Goal: Find contact information: Find contact information

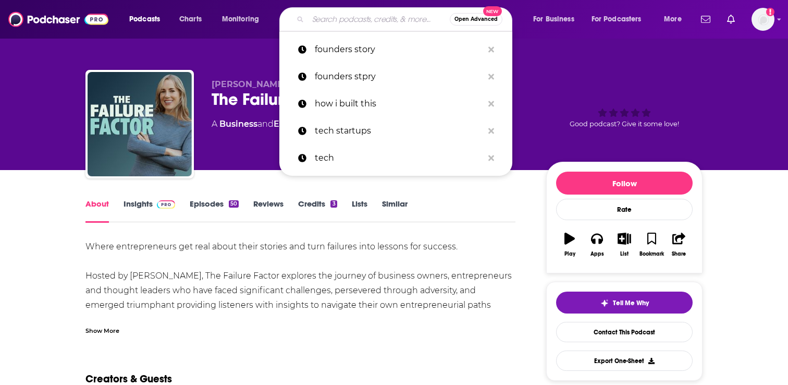
click at [337, 24] on input "Search podcasts, credits, & more..." at bounding box center [379, 19] width 142 height 17
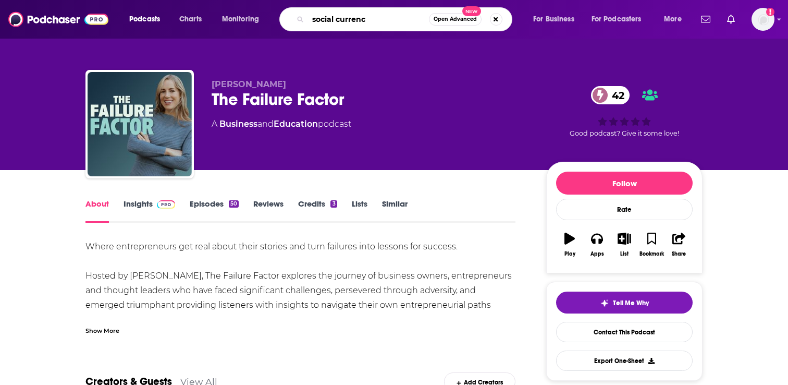
type input "social currency"
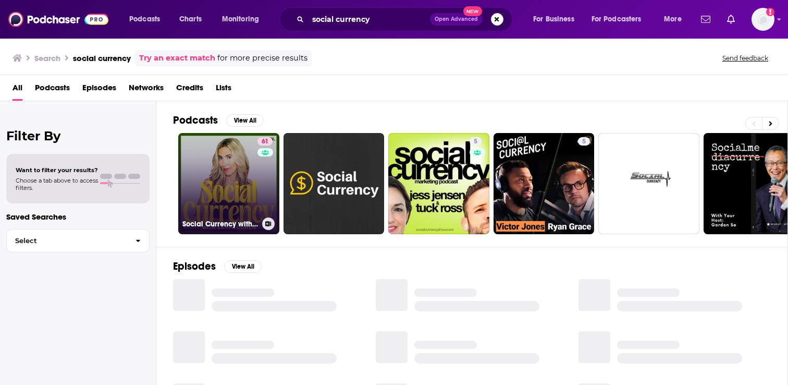
click at [235, 189] on link "61 Social Currency with [PERSON_NAME]" at bounding box center [228, 183] width 101 height 101
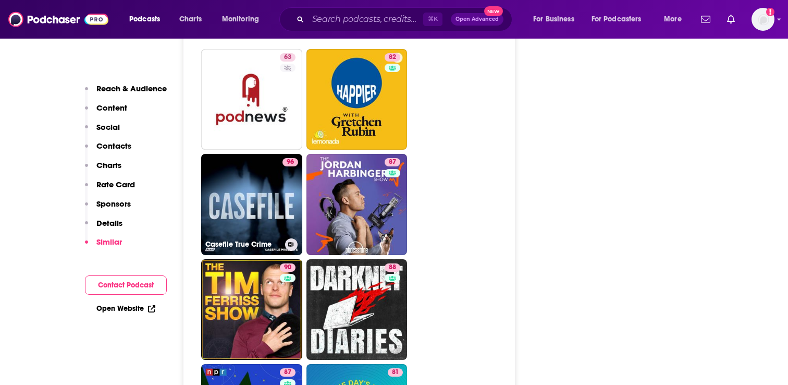
scroll to position [2125, 0]
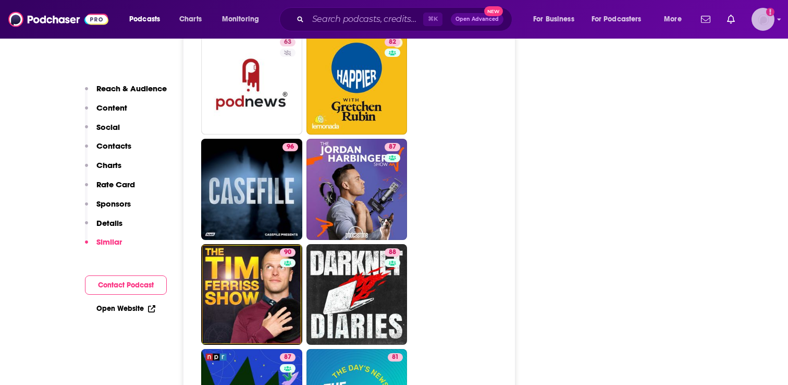
click at [760, 21] on img "Logged in as AutumnKatie" at bounding box center [763, 19] width 23 height 23
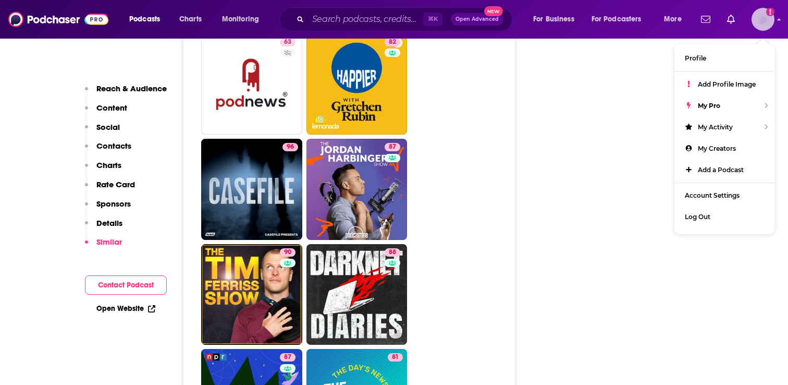
click at [760, 21] on img "Logged in as AutumnKatie" at bounding box center [763, 19] width 23 height 23
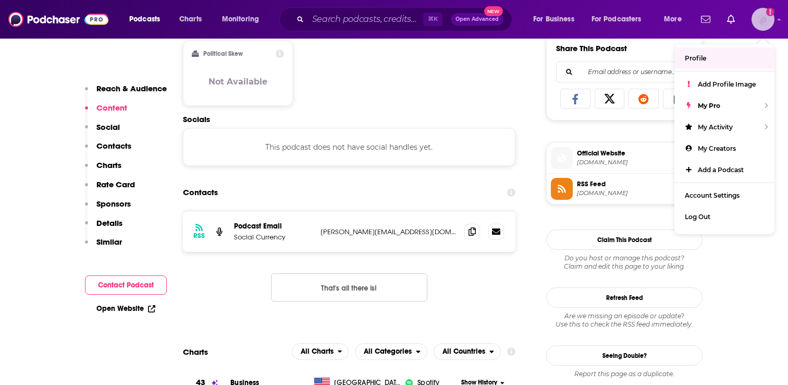
scroll to position [721, 0]
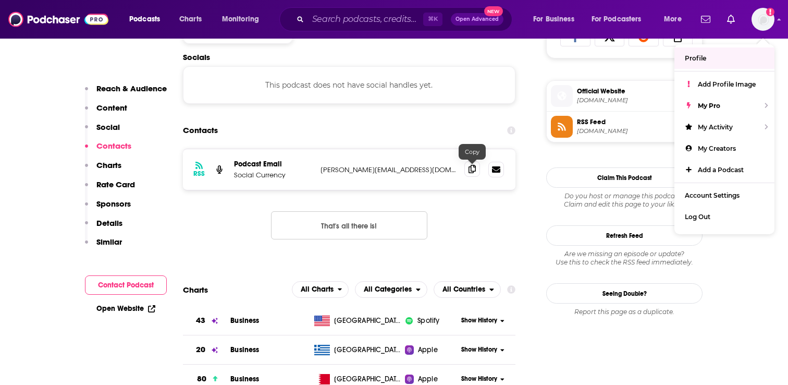
click at [472, 168] on icon at bounding box center [472, 169] width 7 height 8
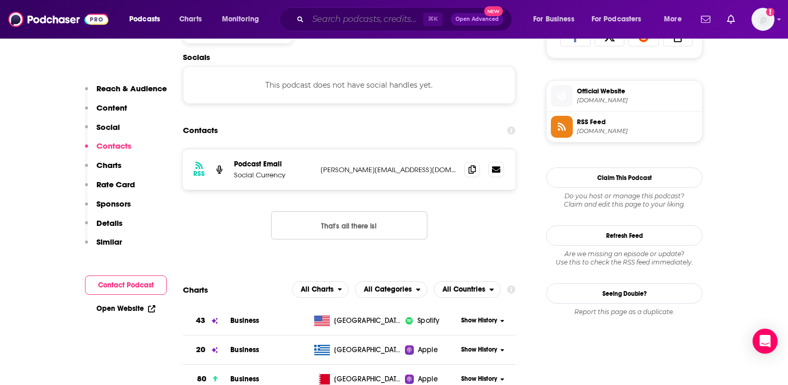
click at [323, 16] on input "Search podcasts, credits, & more..." at bounding box center [365, 19] width 115 height 17
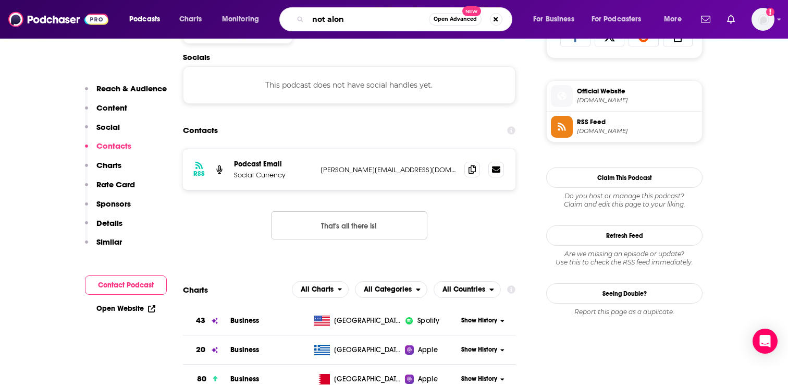
type input "not alone"
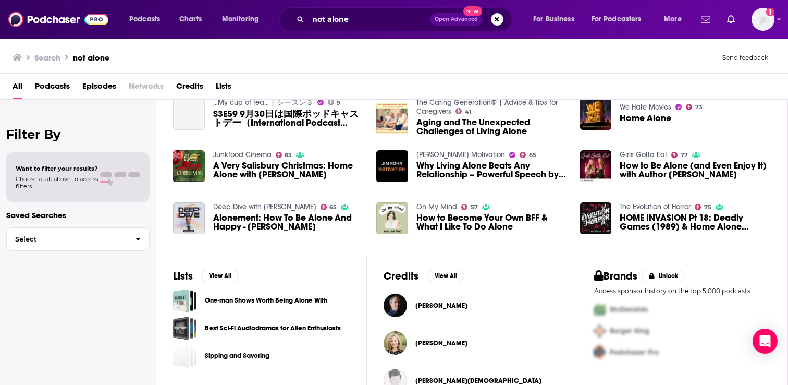
scroll to position [182, 0]
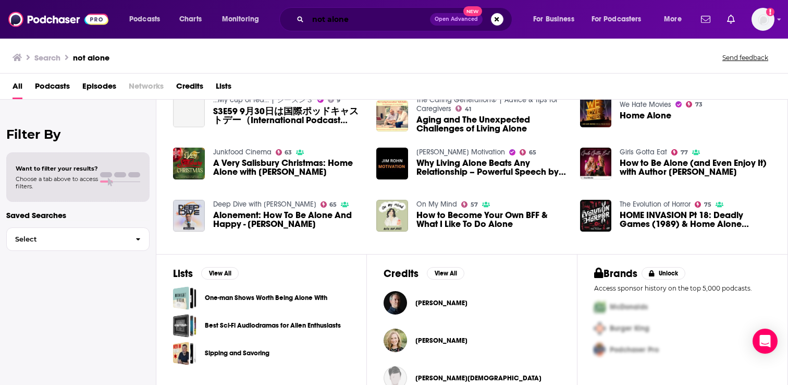
click at [362, 18] on input "not alone" at bounding box center [369, 19] width 122 height 17
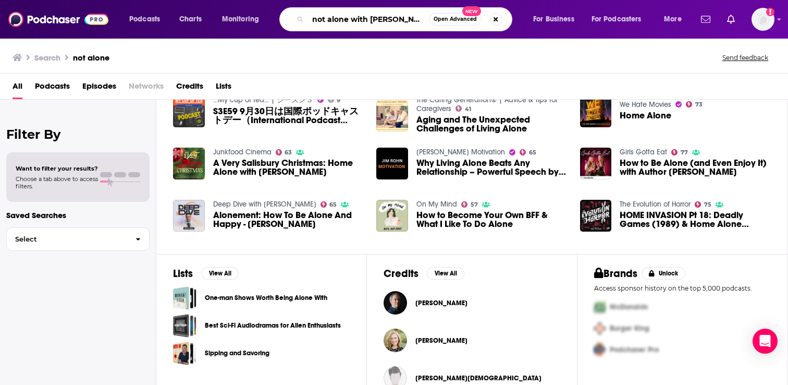
type input "not alone with [PERSON_NAME]"
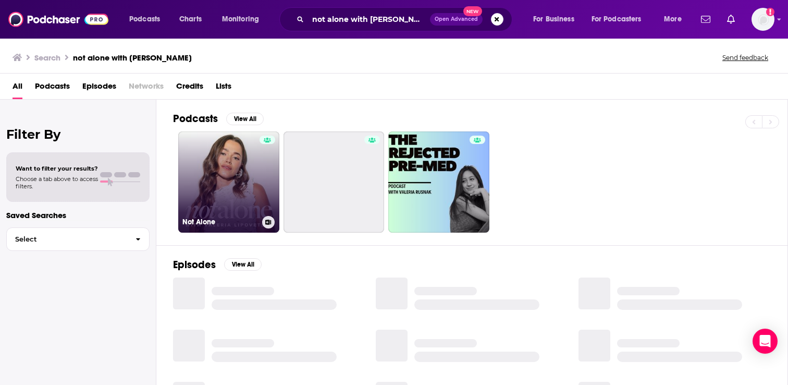
click at [233, 198] on link "Not Alone" at bounding box center [228, 181] width 101 height 101
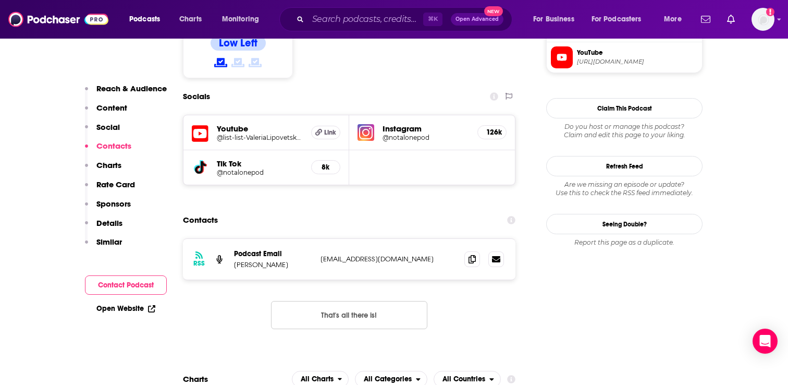
scroll to position [894, 0]
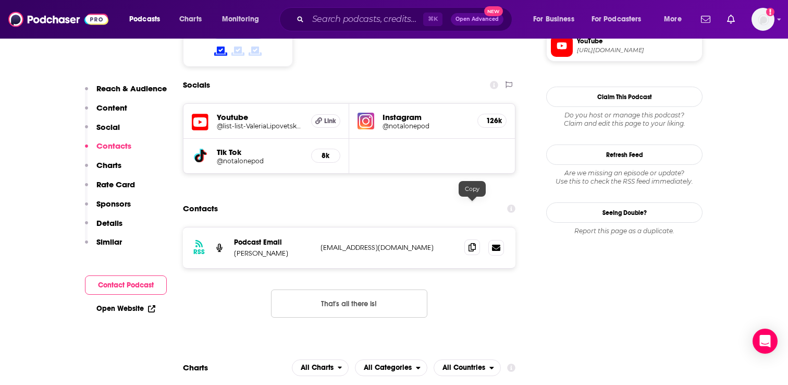
click at [471, 243] on icon at bounding box center [472, 247] width 7 height 8
click at [258, 249] on p "[PERSON_NAME]" at bounding box center [273, 253] width 78 height 9
copy p "[PERSON_NAME]"
click at [332, 21] on input "Search podcasts, credits, & more..." at bounding box center [365, 19] width 115 height 17
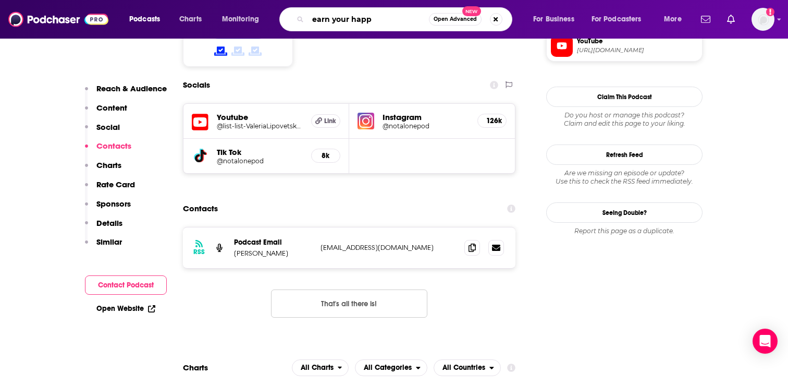
type input "earn your happy"
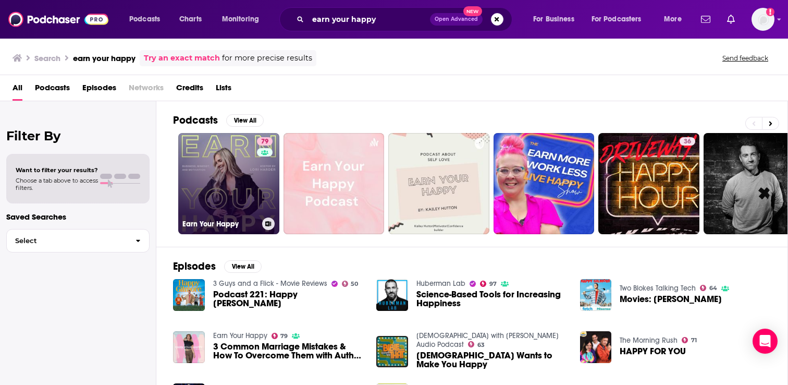
click at [223, 178] on link "79 Earn Your Happy" at bounding box center [228, 183] width 101 height 101
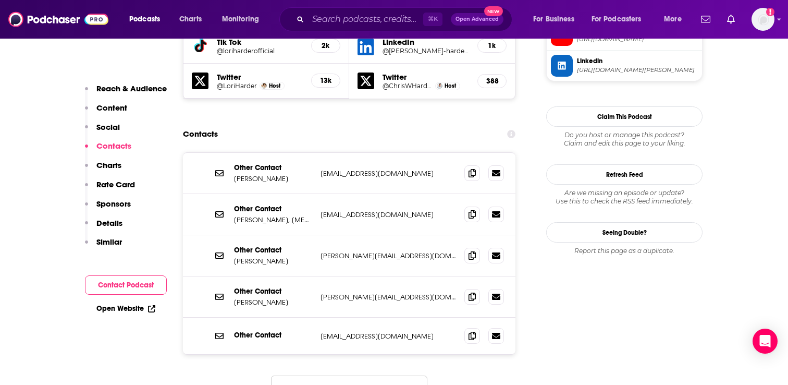
scroll to position [1039, 0]
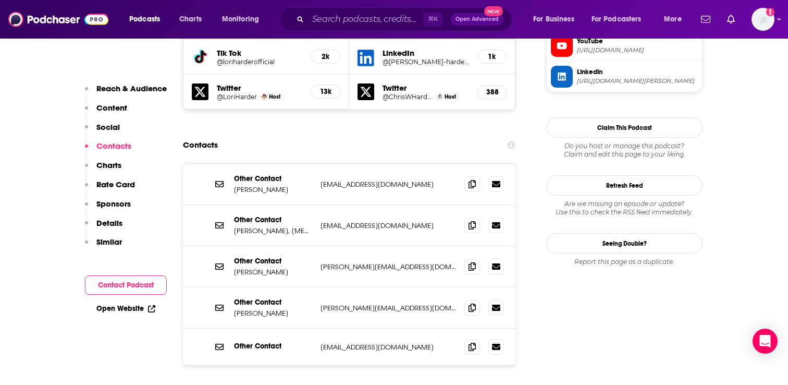
click at [298, 341] on p "Other Contact" at bounding box center [273, 345] width 78 height 9
click at [470, 379] on icon at bounding box center [472, 383] width 7 height 8
click at [471, 258] on span at bounding box center [472, 266] width 16 height 16
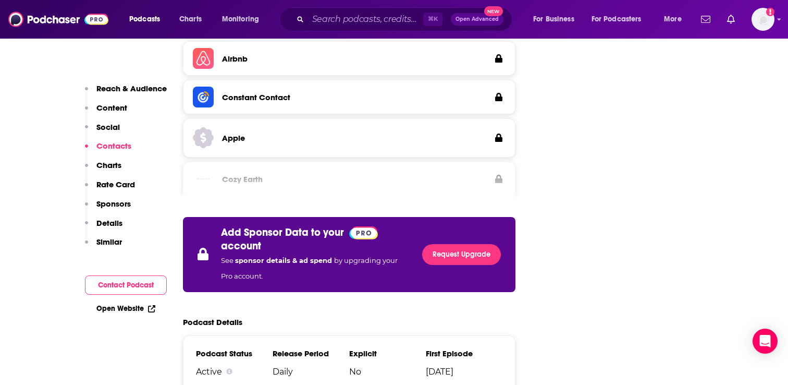
scroll to position [5640, 0]
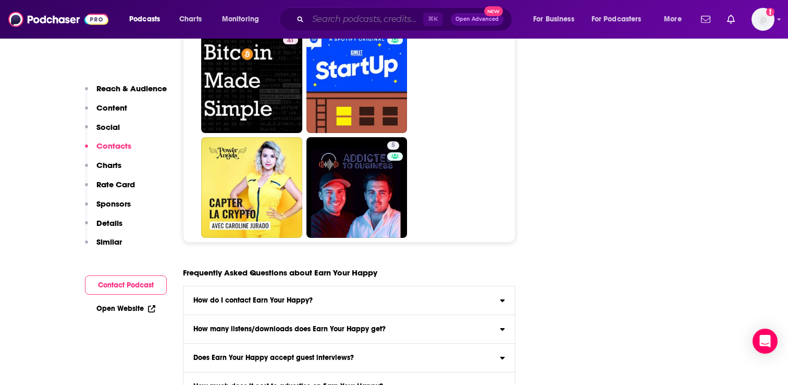
click at [360, 24] on input "Search podcasts, credits, & more..." at bounding box center [365, 19] width 115 height 17
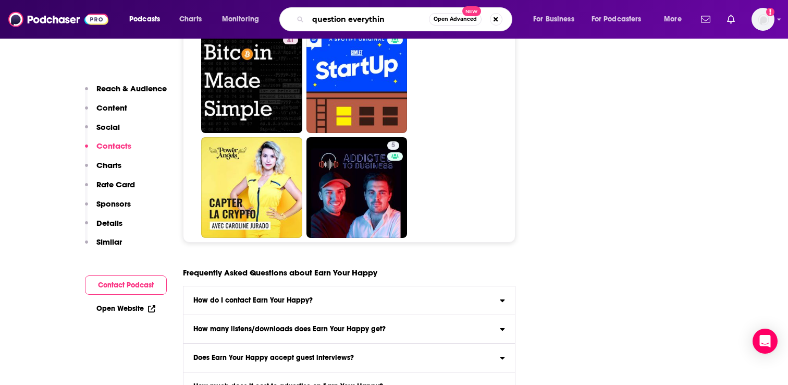
type input "question everything"
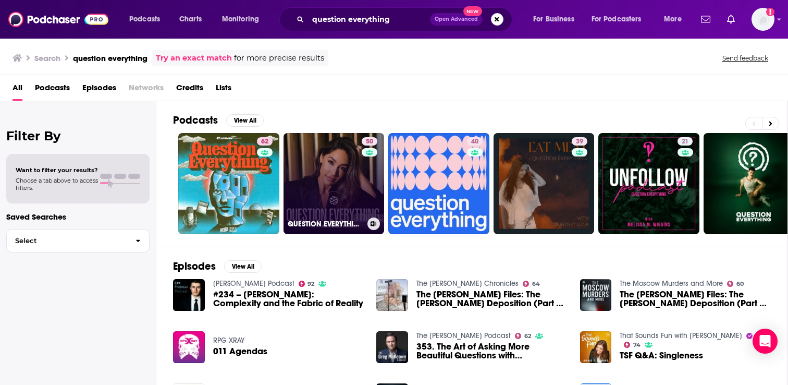
click at [322, 187] on link "50 QUESTION EVERYTHING" at bounding box center [334, 183] width 101 height 101
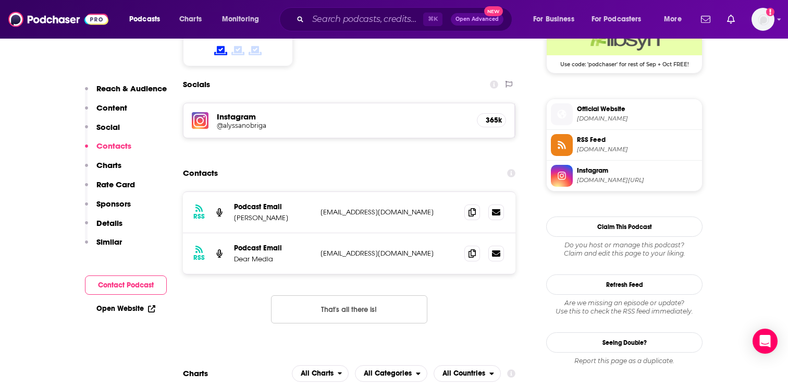
scroll to position [878, 0]
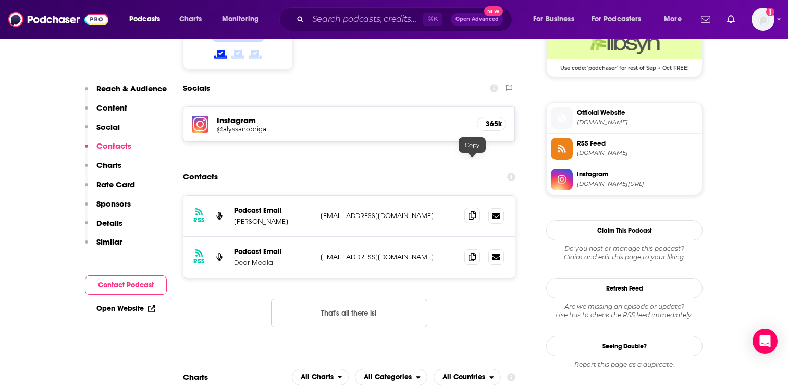
click at [465, 207] on span at bounding box center [472, 215] width 16 height 16
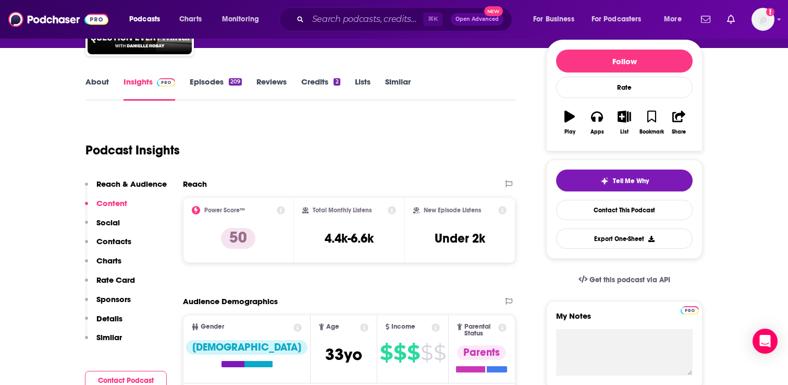
scroll to position [6, 0]
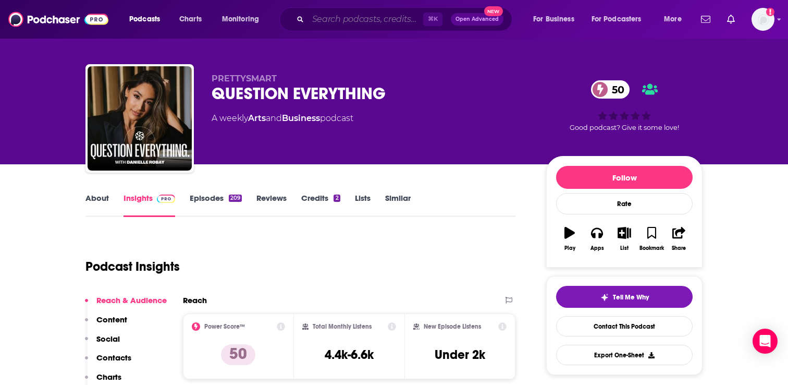
click at [331, 20] on input "Search podcasts, credits, & more..." at bounding box center [365, 19] width 115 height 17
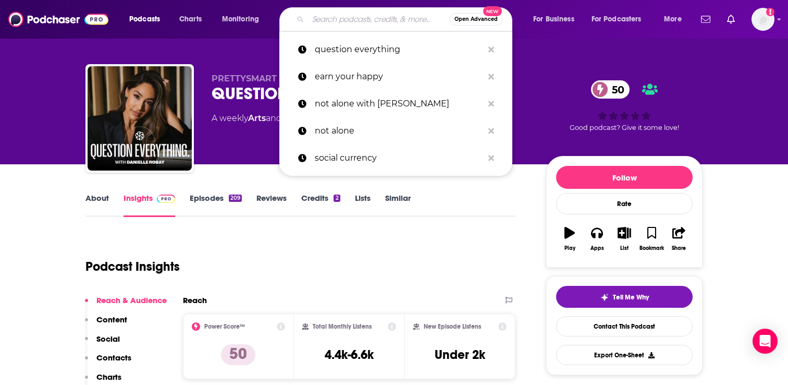
paste input "The EMPWR Podcast"
type input "The EMPWR Podcast"
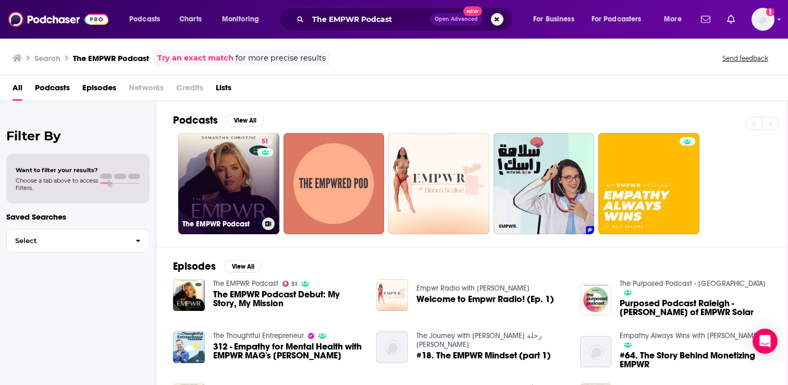
click at [251, 181] on link "51 The EMPWR Podcast" at bounding box center [228, 183] width 101 height 101
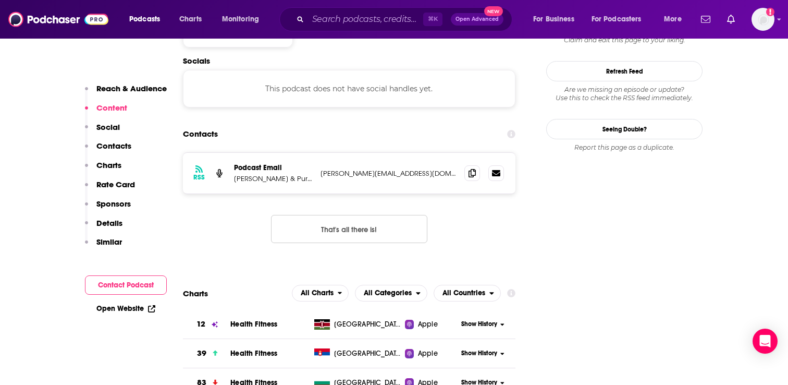
scroll to position [896, 0]
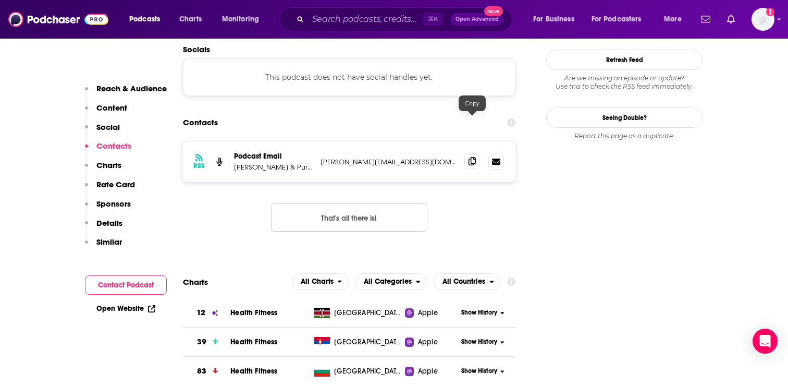
click at [467, 153] on span at bounding box center [472, 161] width 16 height 16
click at [359, 18] on input "Search podcasts, credits, & more..." at bounding box center [365, 19] width 115 height 17
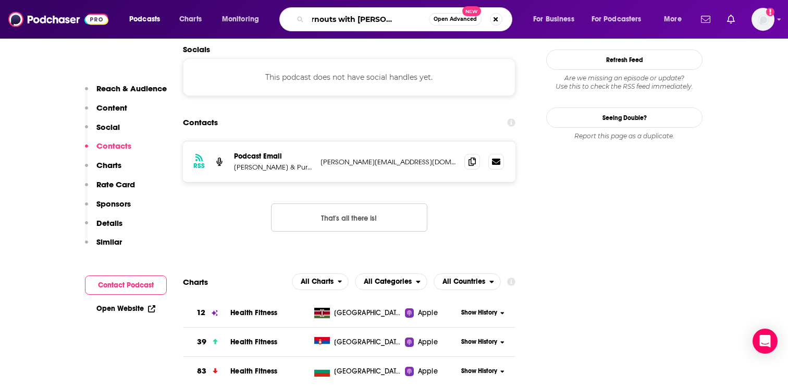
type input "the burnouts with [PERSON_NAME] and [PERSON_NAME]"
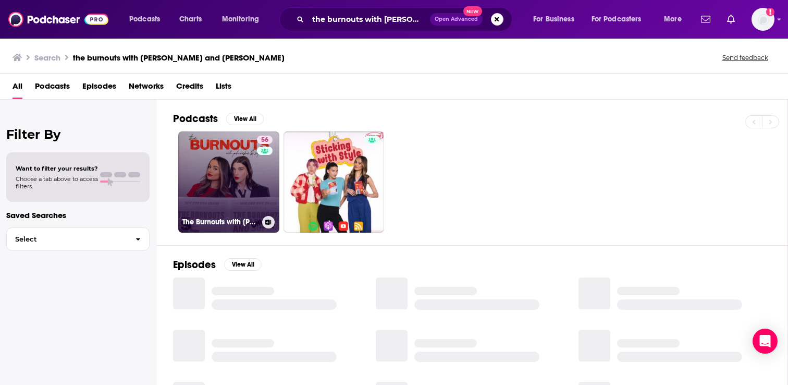
click at [228, 178] on link "56 The Burnouts with [PERSON_NAME] & [PERSON_NAME]" at bounding box center [228, 181] width 101 height 101
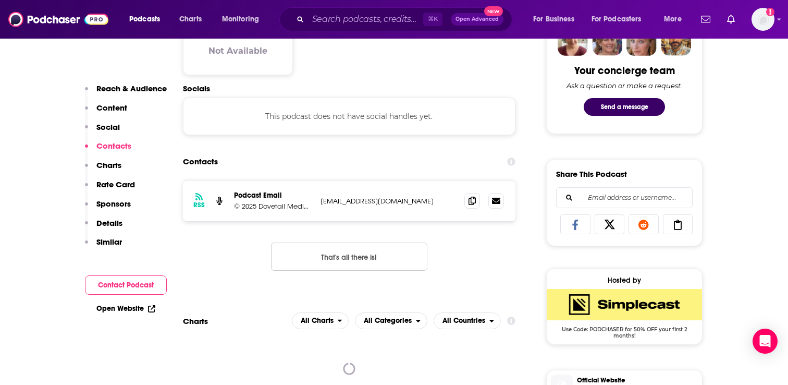
scroll to position [504, 0]
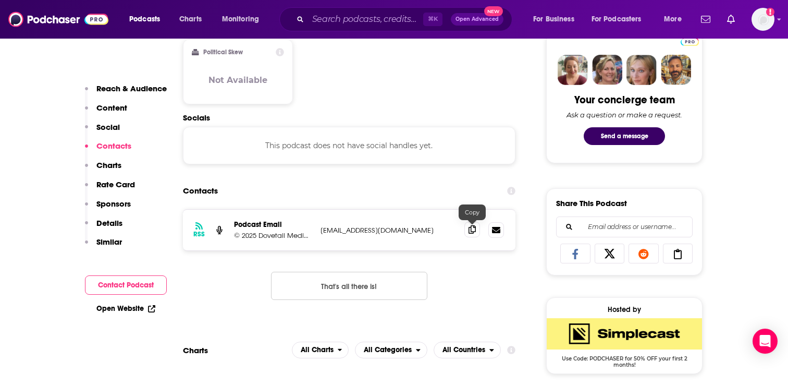
click at [469, 231] on icon at bounding box center [472, 229] width 7 height 8
click at [350, 25] on input "Search podcasts, credits, & more..." at bounding box center [365, 19] width 115 height 17
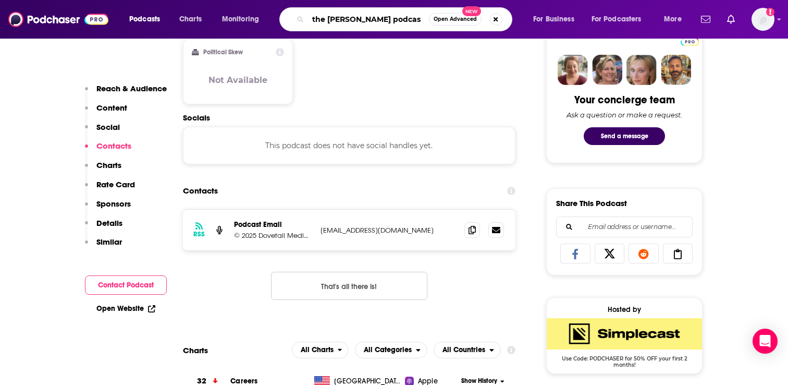
type input "the [PERSON_NAME] podcast"
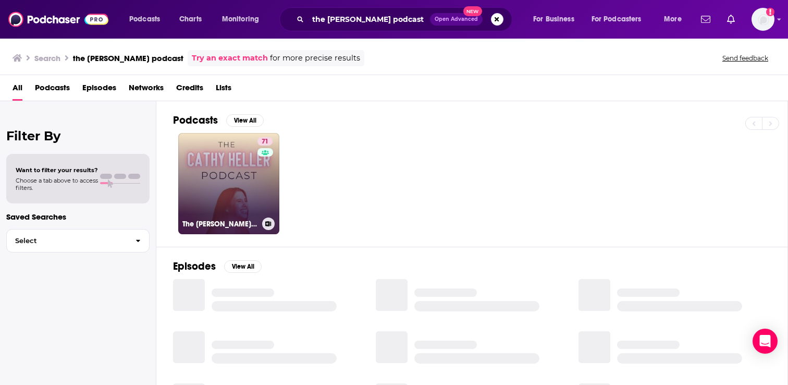
click at [241, 200] on link "71 The [PERSON_NAME] Podcast with [PERSON_NAME]" at bounding box center [228, 183] width 101 height 101
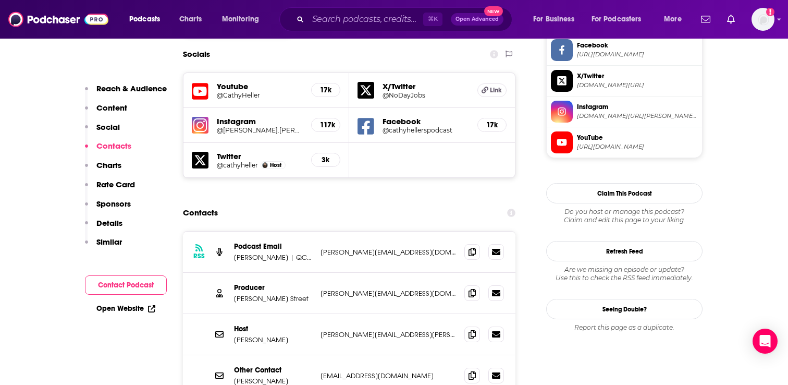
scroll to position [917, 0]
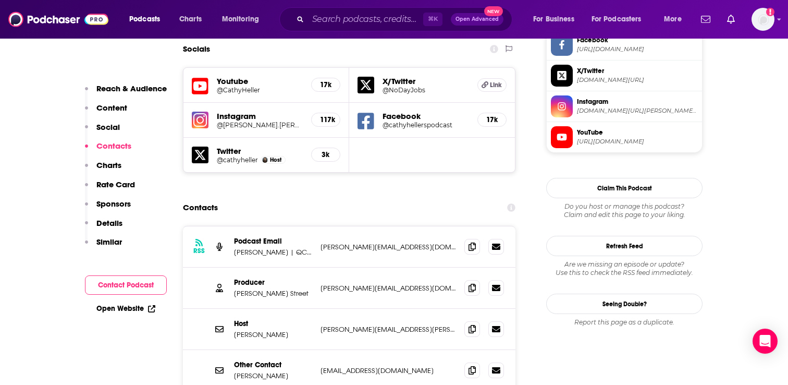
click at [431, 267] on div "Producer [PERSON_NAME] [PERSON_NAME][EMAIL_ADDRESS][DOMAIN_NAME] [PERSON_NAME][…" at bounding box center [349, 287] width 333 height 41
click at [469, 283] on icon at bounding box center [472, 287] width 7 height 8
click at [470, 242] on icon at bounding box center [472, 246] width 7 height 8
click at [368, 17] on input "Search podcasts, credits, & more..." at bounding box center [365, 19] width 115 height 17
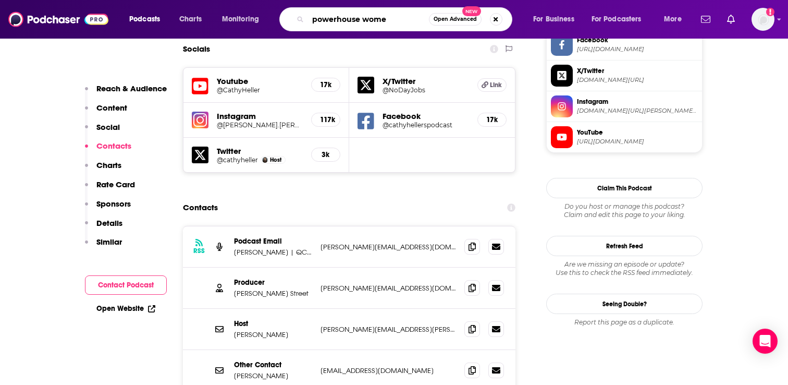
type input "powerhouse women"
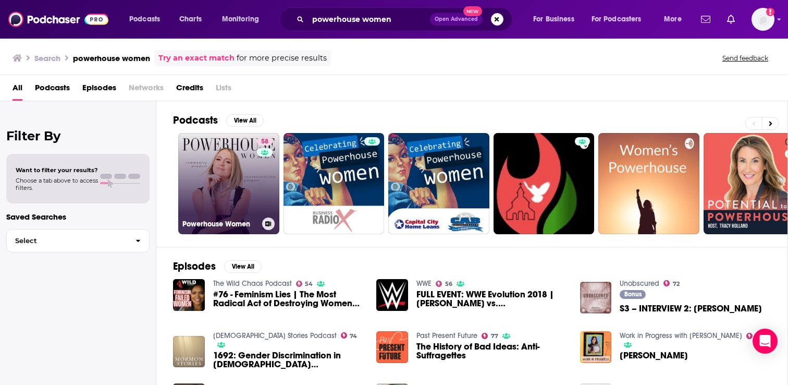
click at [218, 182] on link "58 Powerhouse Women" at bounding box center [228, 183] width 101 height 101
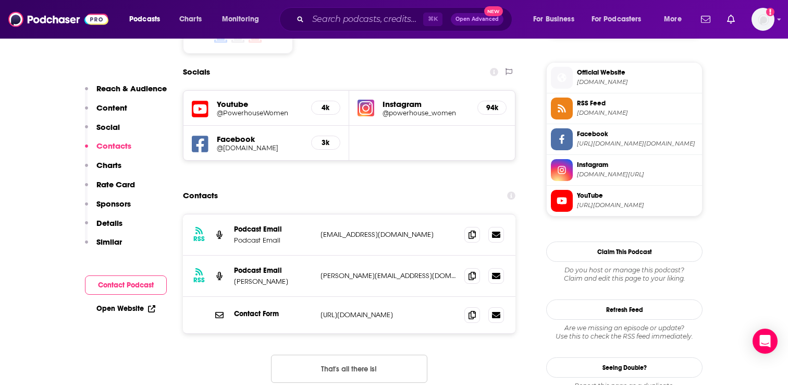
scroll to position [937, 0]
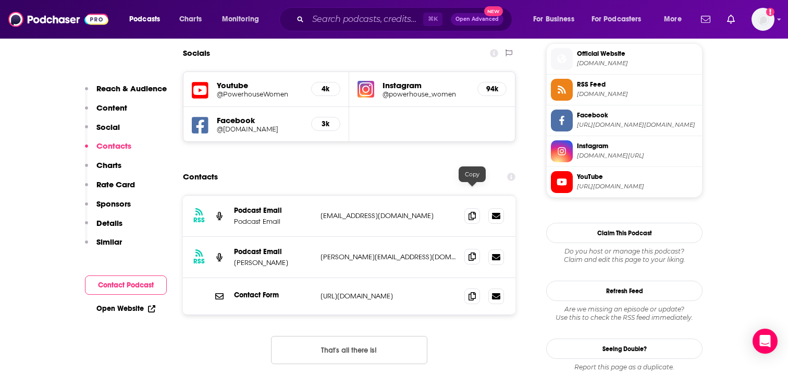
click at [469, 252] on icon at bounding box center [472, 256] width 7 height 8
